Goal: Information Seeking & Learning: Learn about a topic

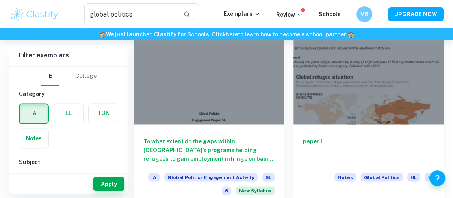
scroll to position [2078, 0]
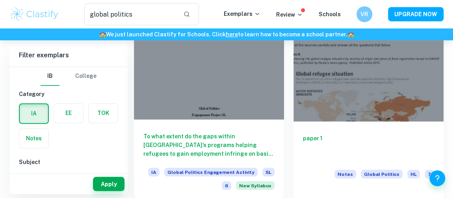
click at [254, 109] on div at bounding box center [209, 63] width 150 height 113
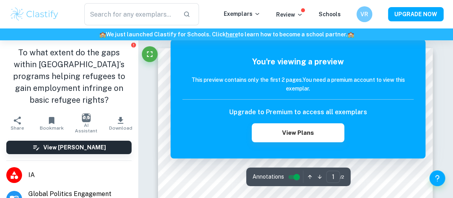
click at [421, 110] on div "You're viewing a preview This preview contains only the first 2 pages. You need…" at bounding box center [298, 98] width 255 height 119
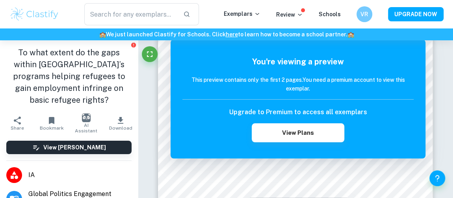
type input "global politics"
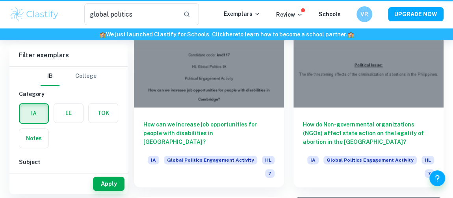
scroll to position [2078, 0]
